Goal: Transaction & Acquisition: Purchase product/service

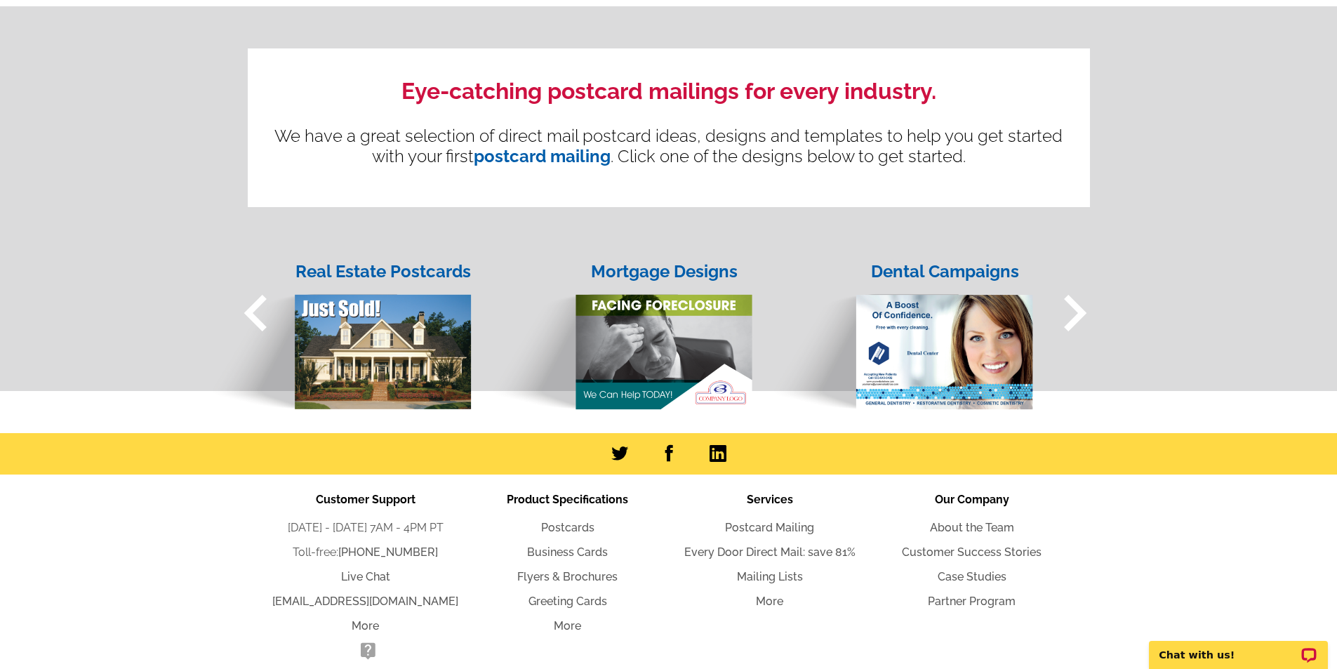
scroll to position [1334, 0]
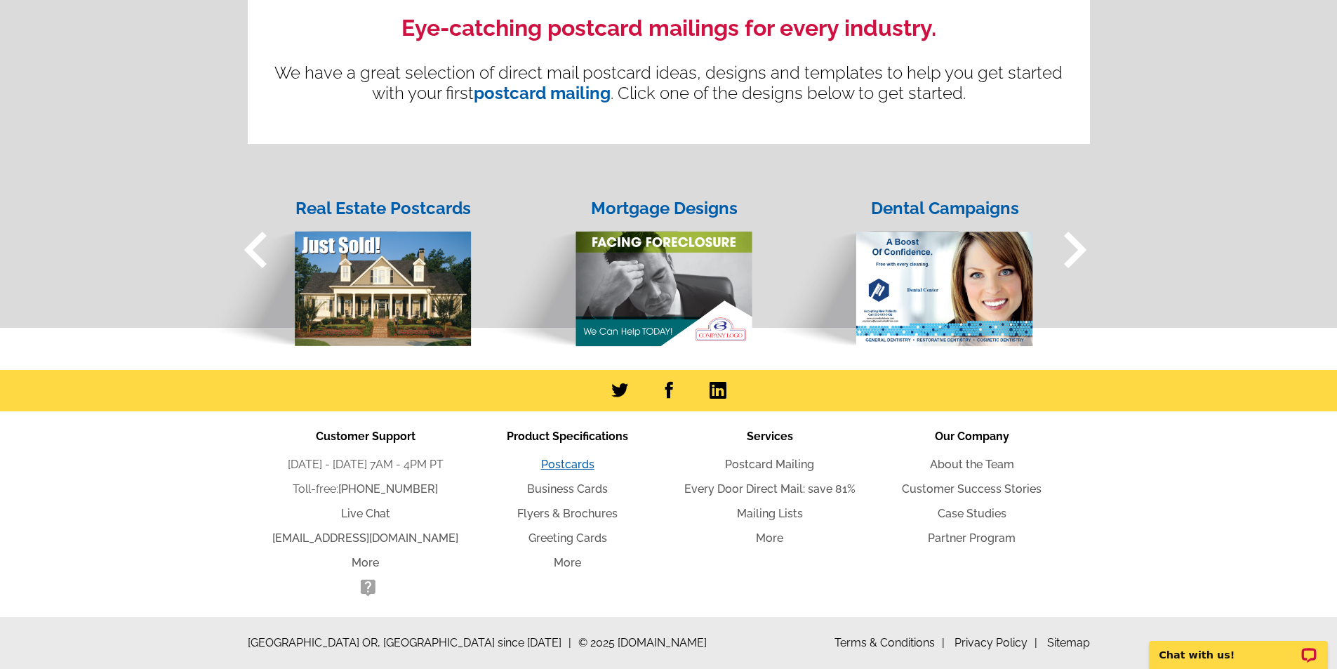
click at [566, 464] on link "Postcards" at bounding box center [567, 464] width 53 height 13
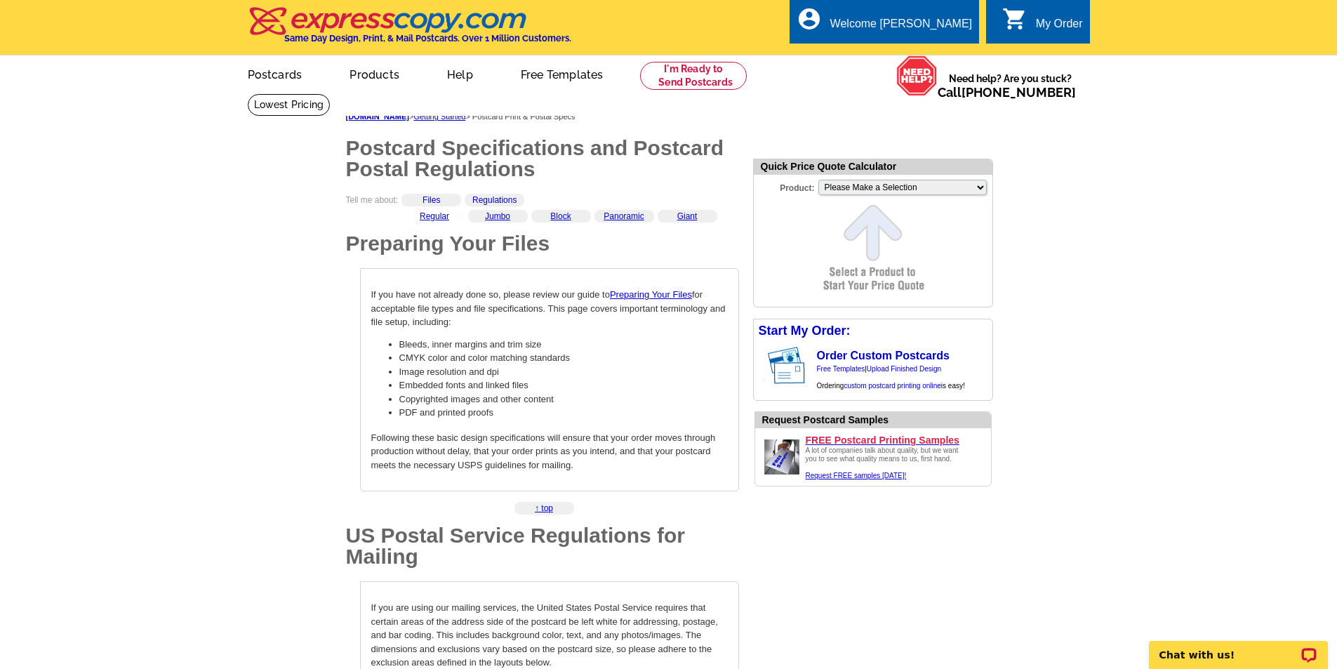
click at [451, 216] on div "Regular" at bounding box center [435, 216] width 60 height 13
click at [445, 216] on link "Regular" at bounding box center [434, 216] width 29 height 10
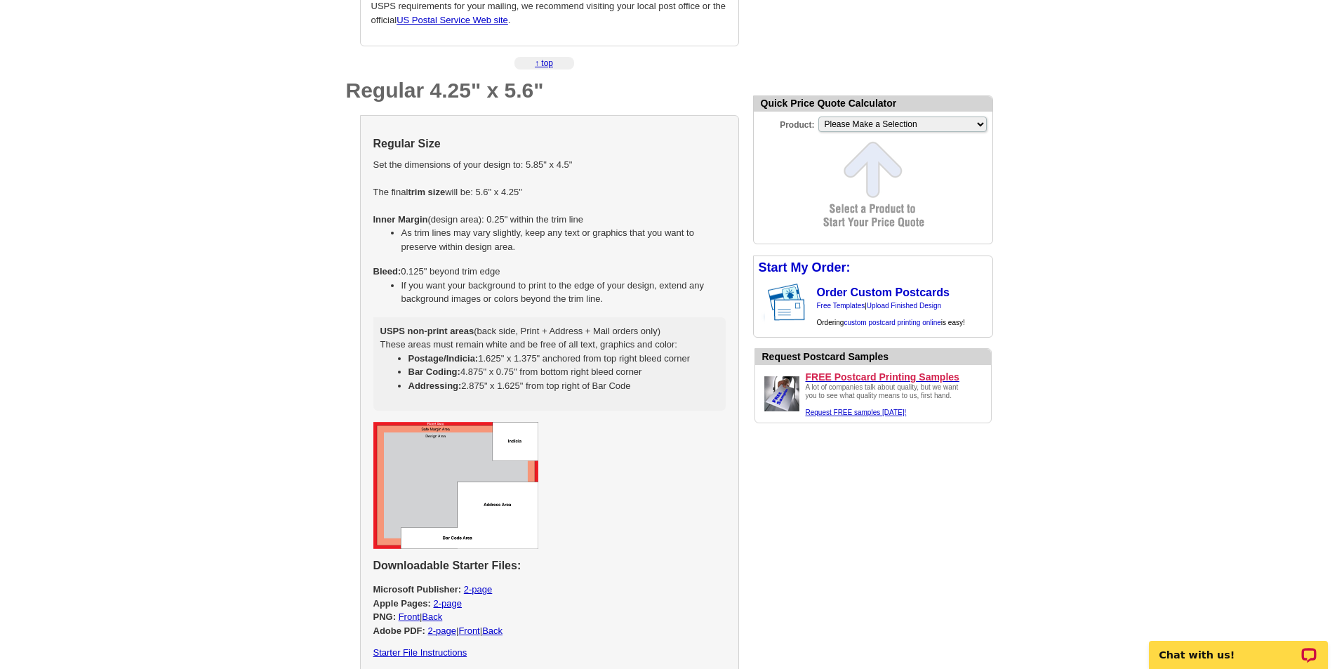
scroll to position [582, 0]
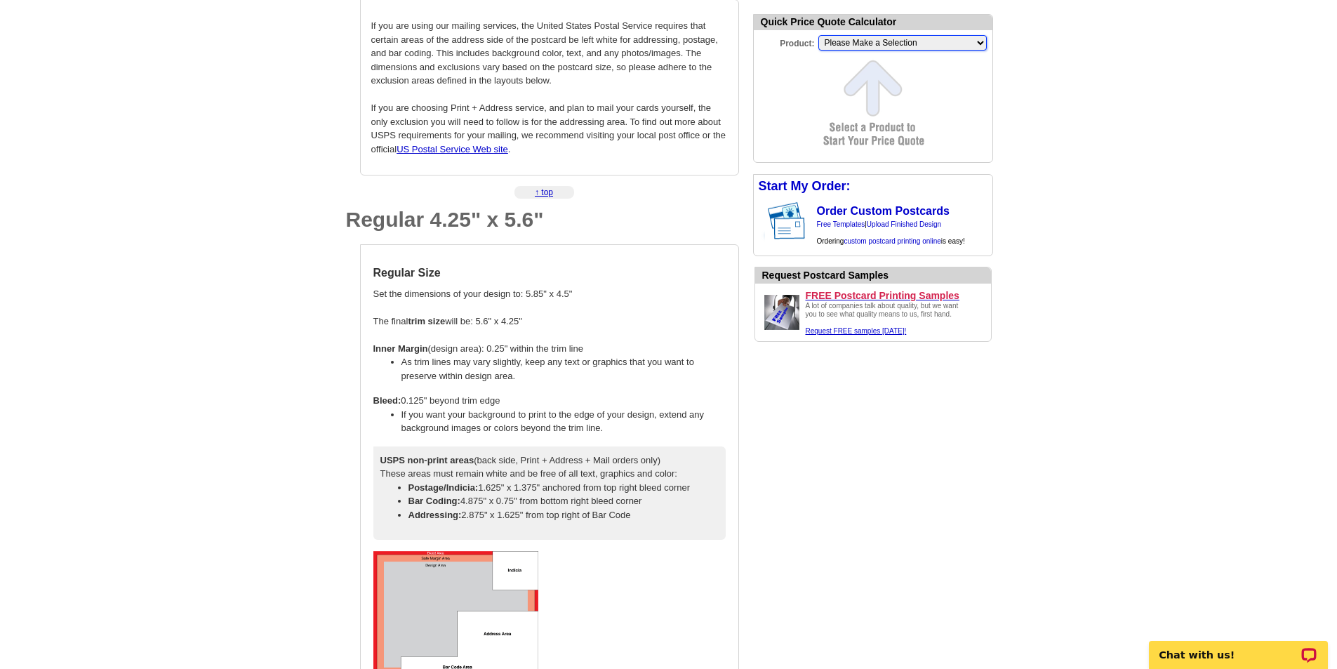
click at [941, 44] on select "Please Make a Selection Jumbo Postcard (5.5" x 8.5") Regular Postcard (4.25" x …" at bounding box center [902, 42] width 168 height 15
select select "1"
click at [818, 36] on select "Please Make a Selection Jumbo Postcard (5.5" x 8.5") Regular Postcard (4.25" x …" at bounding box center [902, 42] width 168 height 15
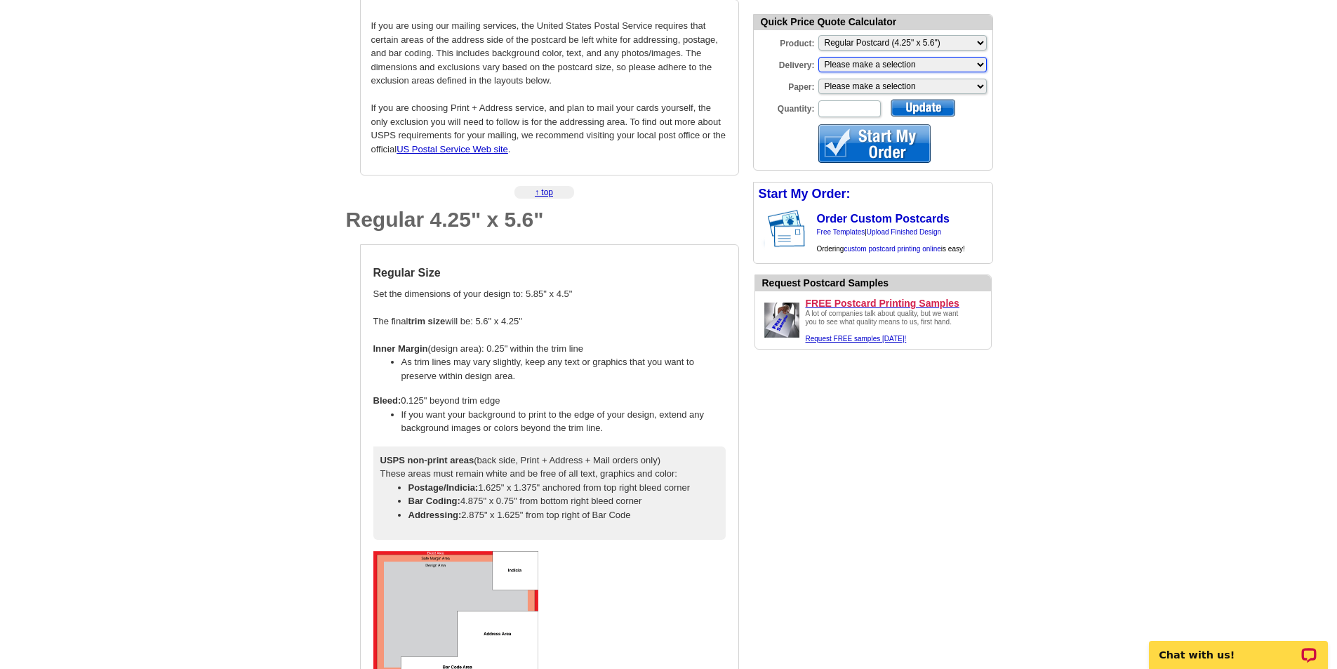
click at [876, 61] on select "Please make a selection Print + Address+USPS First Class Print-Only+Shipped To …" at bounding box center [902, 64] width 168 height 15
select select "3"
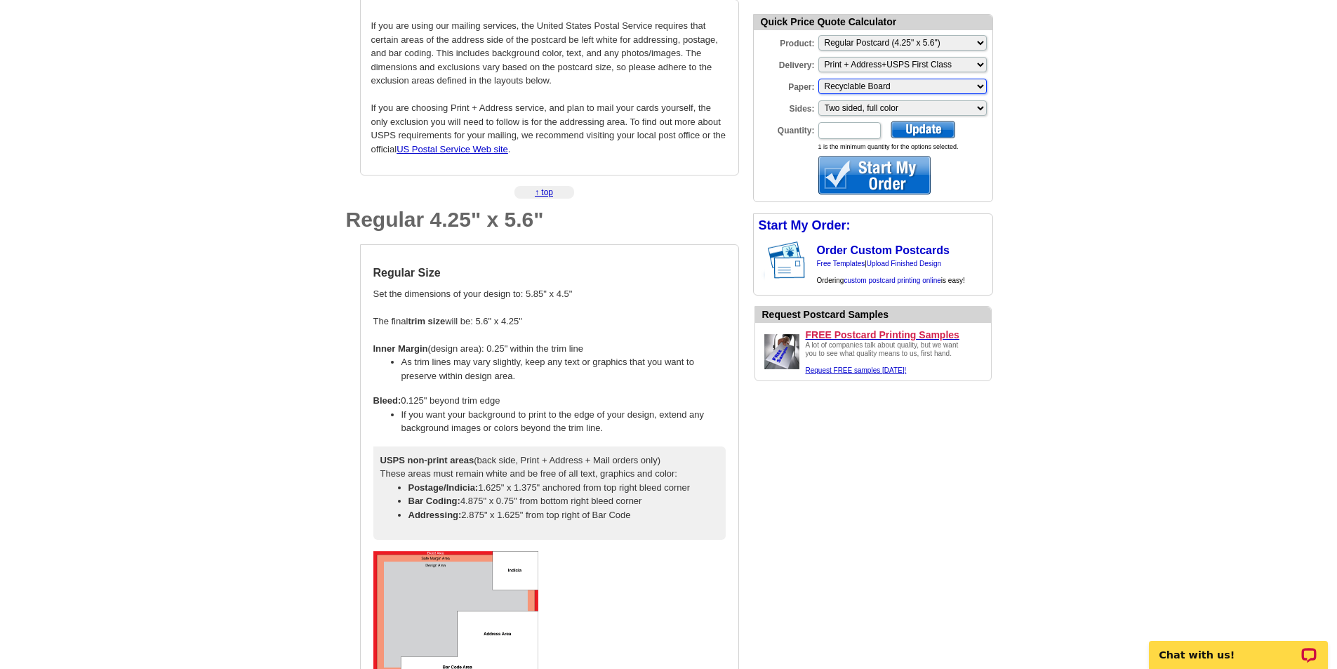
click at [864, 88] on select "Please make a selection Recyclable Board" at bounding box center [902, 86] width 168 height 15
click at [864, 89] on select "Please make a selection Recyclable Board" at bounding box center [902, 86] width 168 height 15
click at [858, 109] on select "Please make a selection Two sided, full color" at bounding box center [902, 107] width 168 height 15
click at [859, 107] on select "Please make a selection Two sided, full color" at bounding box center [902, 107] width 168 height 15
click at [852, 125] on input "Quantity:" at bounding box center [849, 130] width 62 height 17
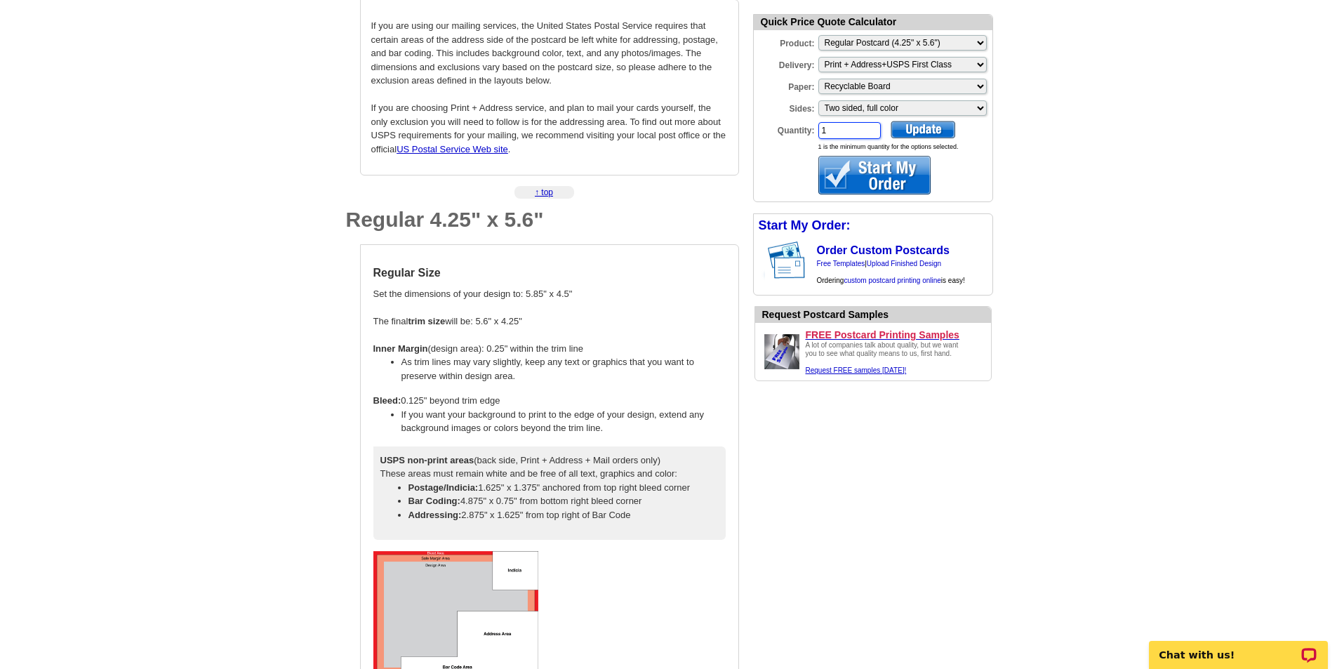
type input "1"
click at [897, 170] on div at bounding box center [874, 175] width 112 height 39
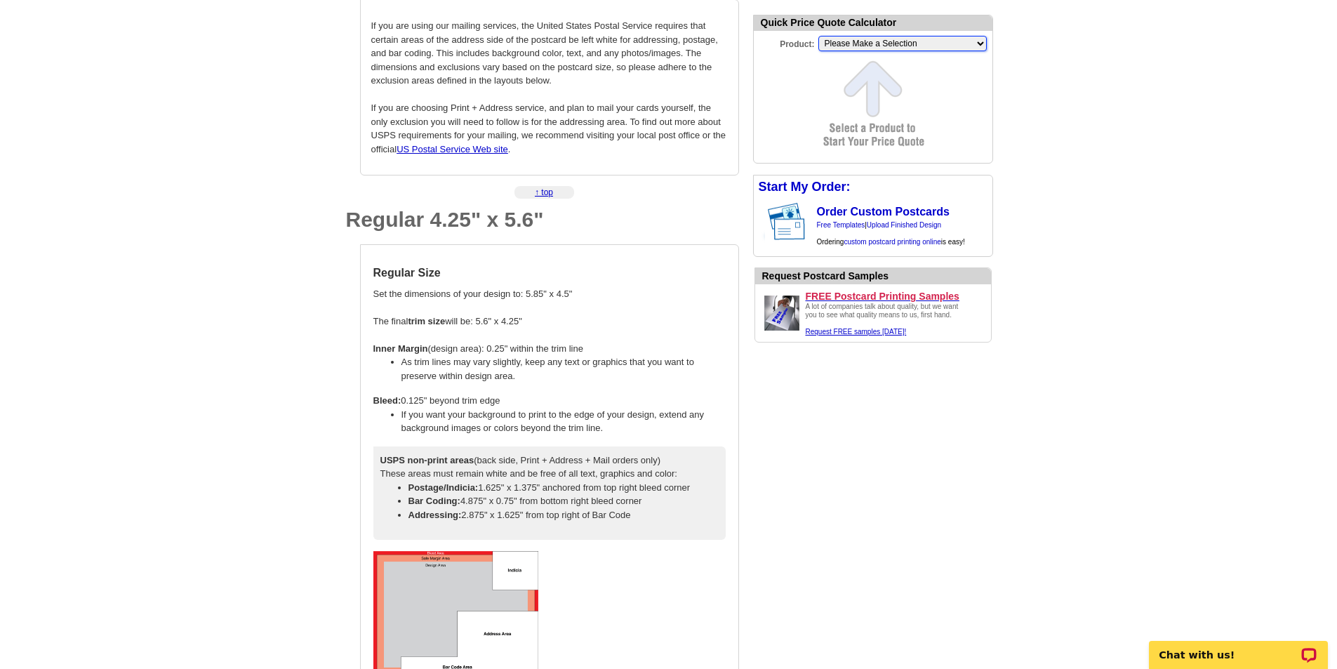
click at [916, 44] on select "Please Make a Selection Jumbo Postcard (5.5" x 8.5") Regular Postcard (4.25" x …" at bounding box center [902, 43] width 168 height 15
select select "1"
click at [818, 37] on select "Please Make a Selection Jumbo Postcard (5.5" x 8.5") Regular Postcard (4.25" x …" at bounding box center [902, 43] width 168 height 15
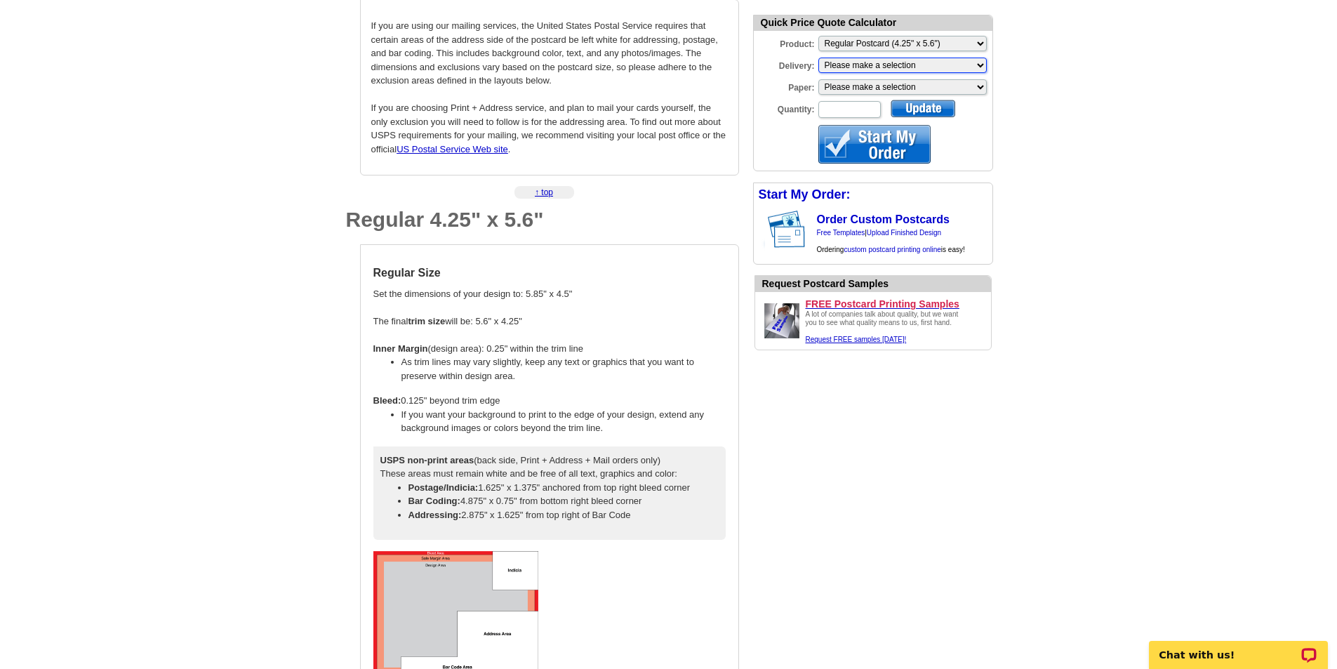
click at [906, 69] on select "Please make a selection Print + Address+USPS First Class Print-Only+Shipped To …" at bounding box center [902, 65] width 168 height 15
select select "3"
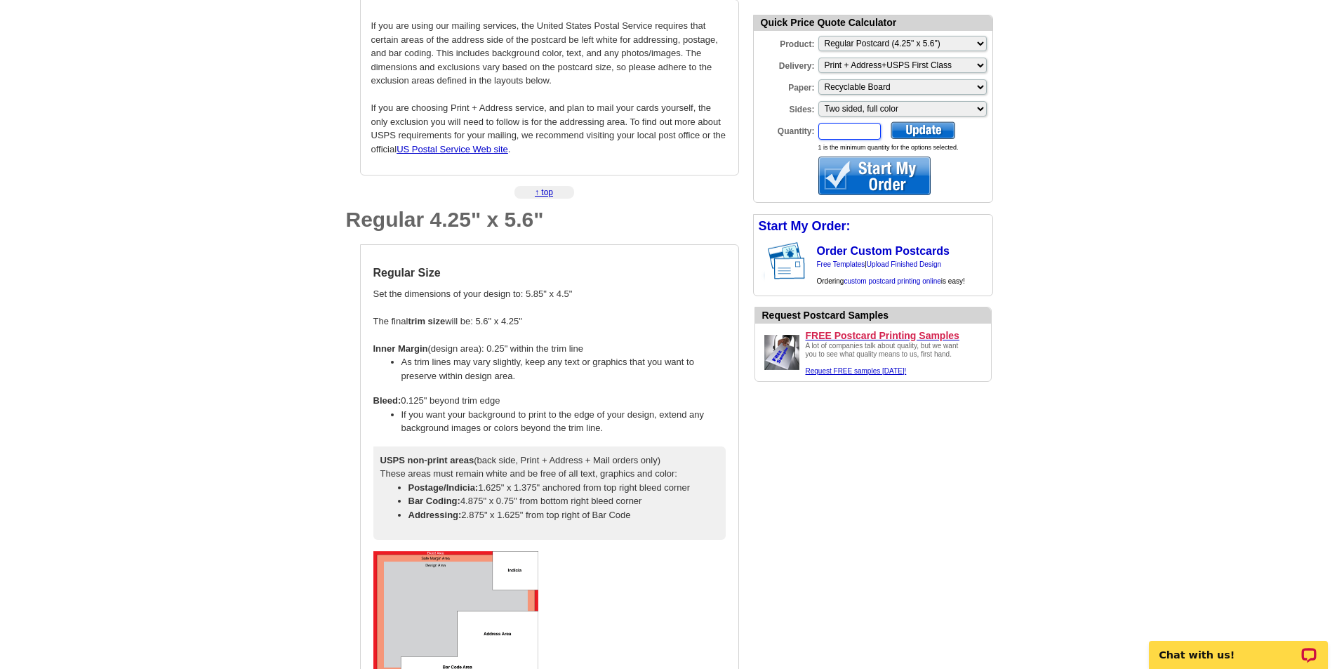
click at [842, 127] on input "Quantity:" at bounding box center [849, 131] width 62 height 17
type input "50"
click at [905, 130] on div at bounding box center [922, 130] width 65 height 18
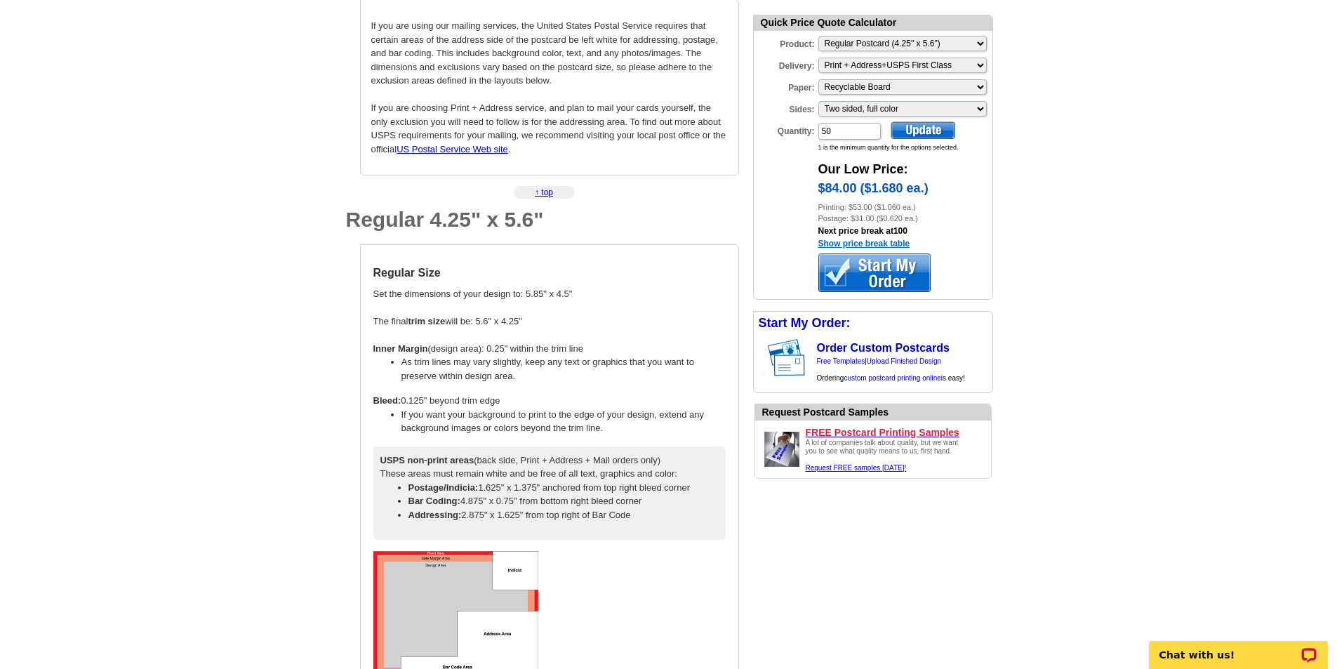
click at [839, 246] on link "Show price break table" at bounding box center [864, 244] width 92 height 10
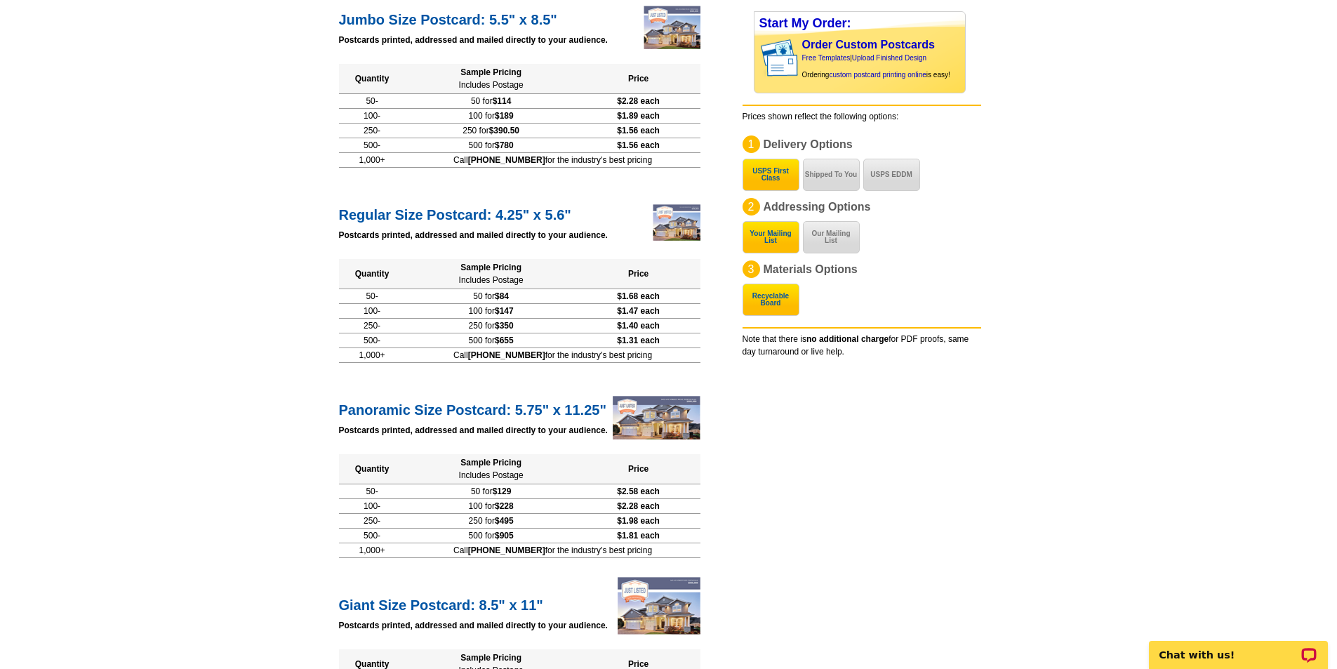
scroll to position [211, 0]
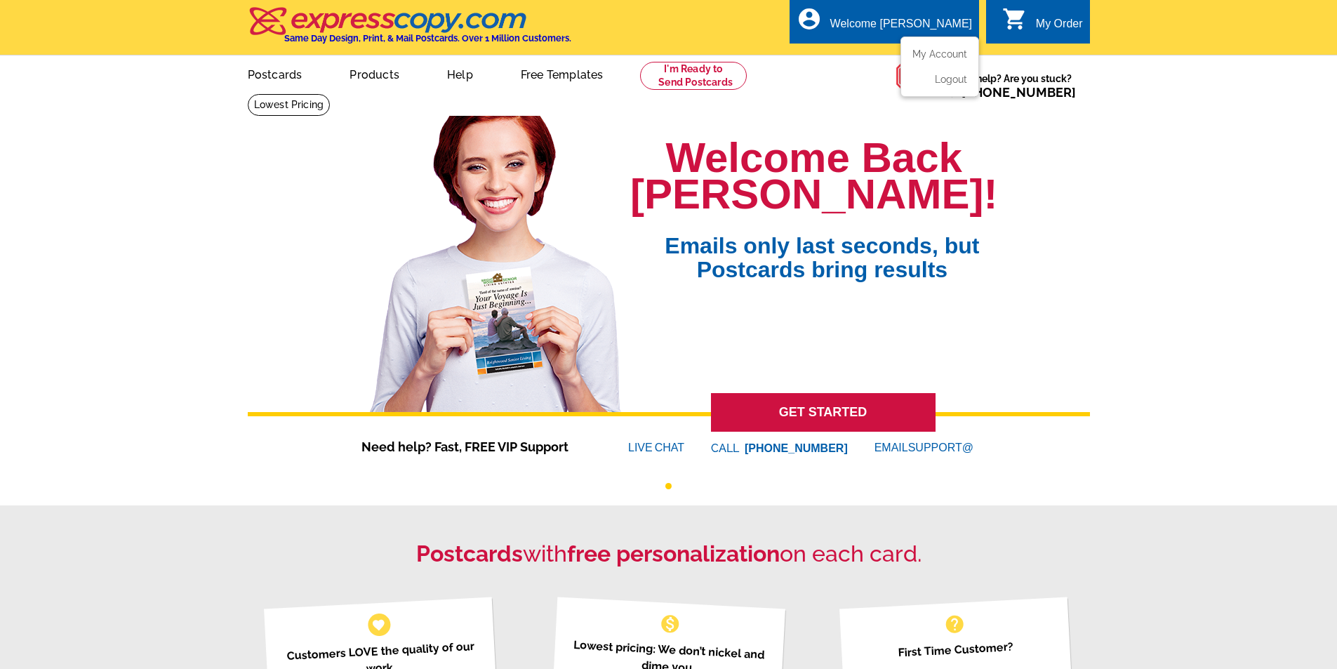
click at [928, 49] on ul "My Account Logout" at bounding box center [939, 66] width 79 height 60
click at [925, 51] on link "My Account" at bounding box center [937, 54] width 60 height 13
